Goal: Information Seeking & Learning: Learn about a topic

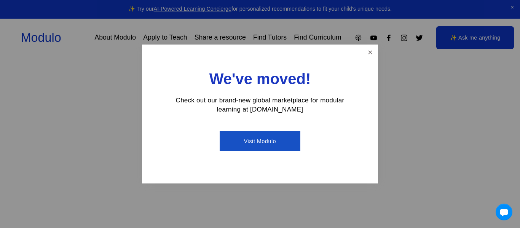
scroll to position [84, 0]
click at [371, 52] on link "Close" at bounding box center [369, 52] width 13 height 13
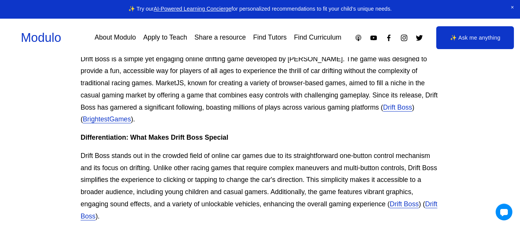
scroll to position [300, 0]
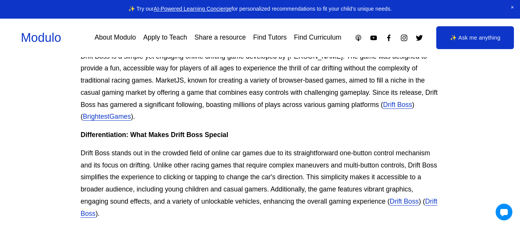
click at [94, 119] on link "BrightestGames" at bounding box center [107, 117] width 48 height 8
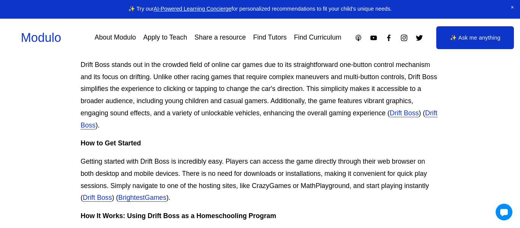
scroll to position [390, 0]
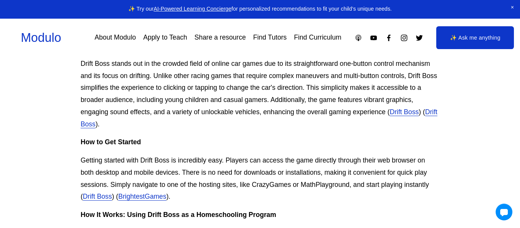
click at [98, 127] on link "Drift Boss" at bounding box center [259, 118] width 357 height 20
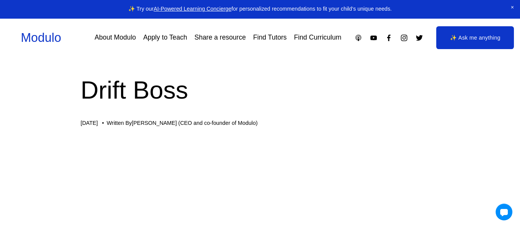
scroll to position [0, 0]
